Goal: Check status

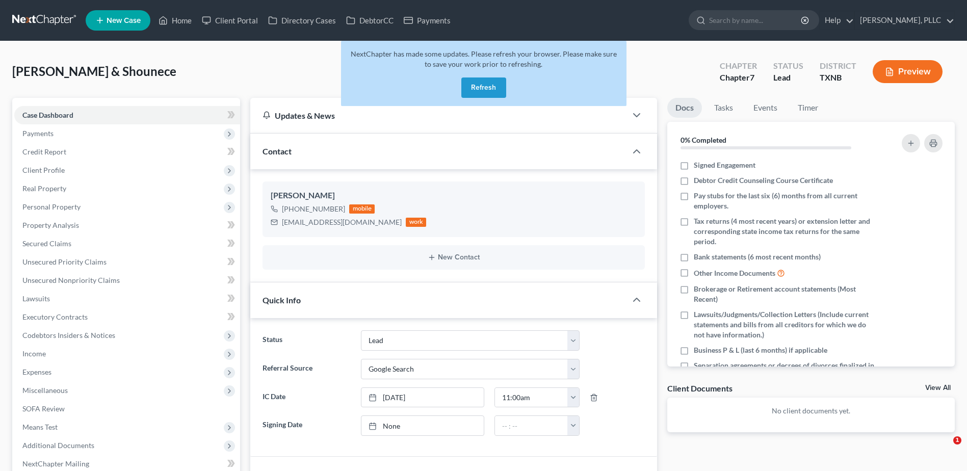
select select "14"
select select "4"
click at [487, 81] on button "Refresh" at bounding box center [483, 87] width 45 height 20
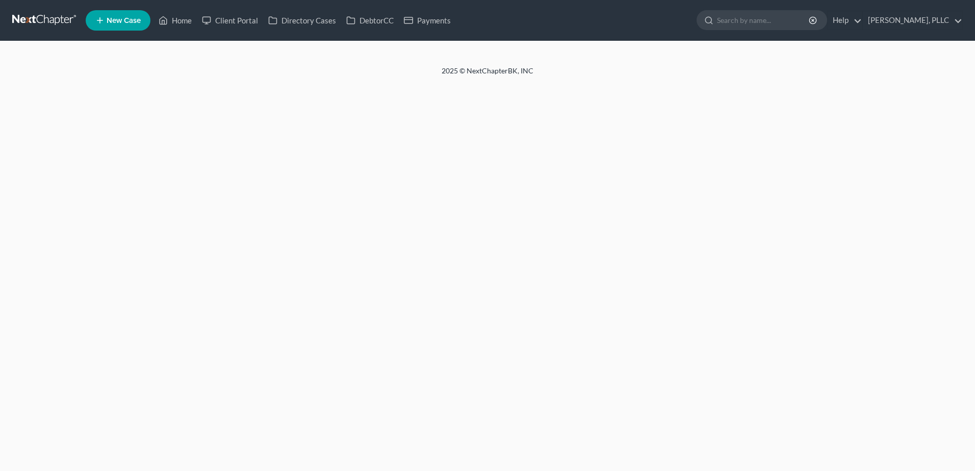
select select "4"
